Goal: Transaction & Acquisition: Purchase product/service

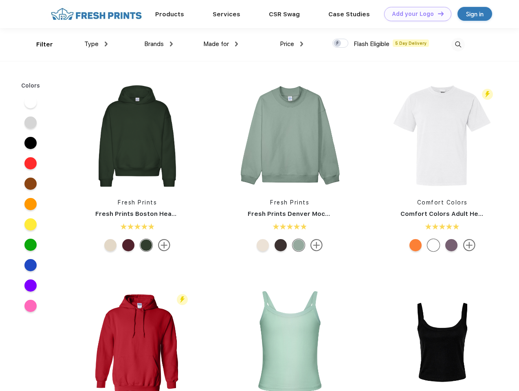
click at [415, 14] on link "Add your Logo Design Tool" at bounding box center [417, 14] width 67 height 14
click at [0, 0] on div "Design Tool" at bounding box center [0, 0] width 0 height 0
click at [437, 13] on link "Add your Logo Design Tool" at bounding box center [417, 14] width 67 height 14
click at [39, 44] on div "Filter" at bounding box center [44, 44] width 17 height 9
click at [96, 44] on span "Type" at bounding box center [91, 43] width 14 height 7
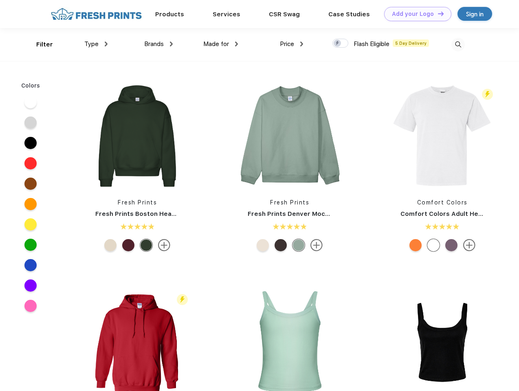
click at [159, 44] on span "Brands" at bounding box center [154, 43] width 20 height 7
click at [221, 44] on span "Made for" at bounding box center [216, 43] width 26 height 7
click at [292, 44] on span "Price" at bounding box center [287, 43] width 14 height 7
click at [341, 44] on div at bounding box center [340, 43] width 16 height 9
click at [338, 44] on input "checkbox" at bounding box center [334, 40] width 5 height 5
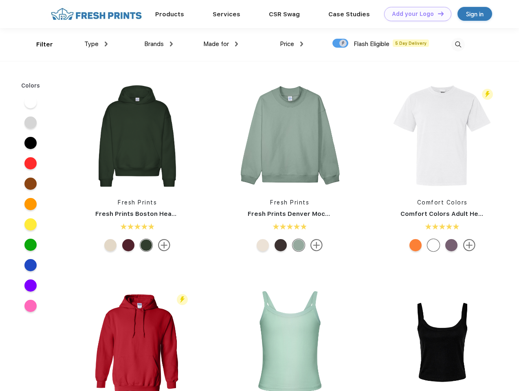
click at [458, 44] on img at bounding box center [457, 44] width 13 height 13
